Goal: Complete application form

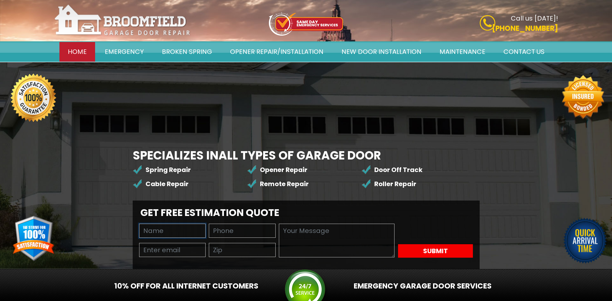
click at [206, 224] on input "text" at bounding box center [172, 231] width 67 height 14
type input "Wayne Young"
type input "8149805065"
type input "wayne@professionalcompanyprofile.com"
type input "94111"
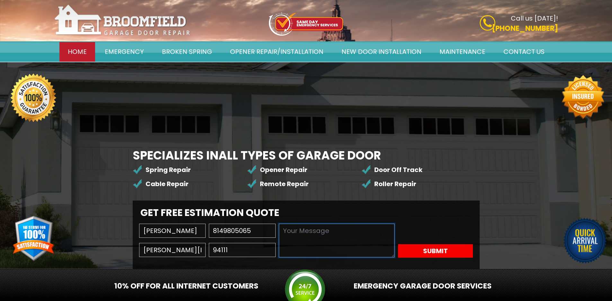
drag, startPoint x: 182, startPoint y: 215, endPoint x: 161, endPoint y: 229, distance: 25.2
click at [279, 224] on textarea at bounding box center [337, 241] width 116 height 34
paste textarea "Wikipedia is considered to be the World’s most significant tool for reference m…"
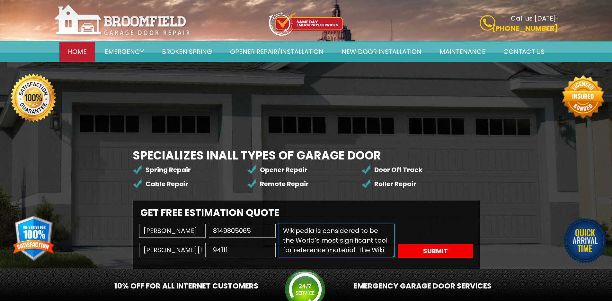
scroll to position [83, 0]
type textarea "Wikipedia is considered to be the World’s most significant tool for reference m…"
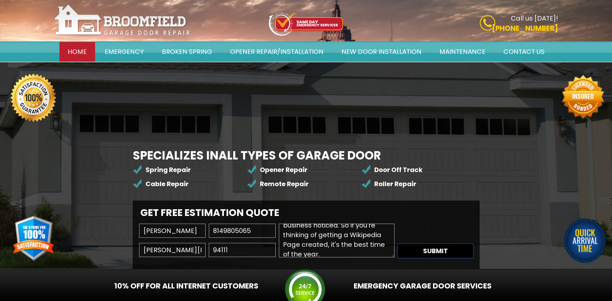
click at [398, 258] on button "Submit" at bounding box center [435, 251] width 75 height 13
